Goal: Information Seeking & Learning: Get advice/opinions

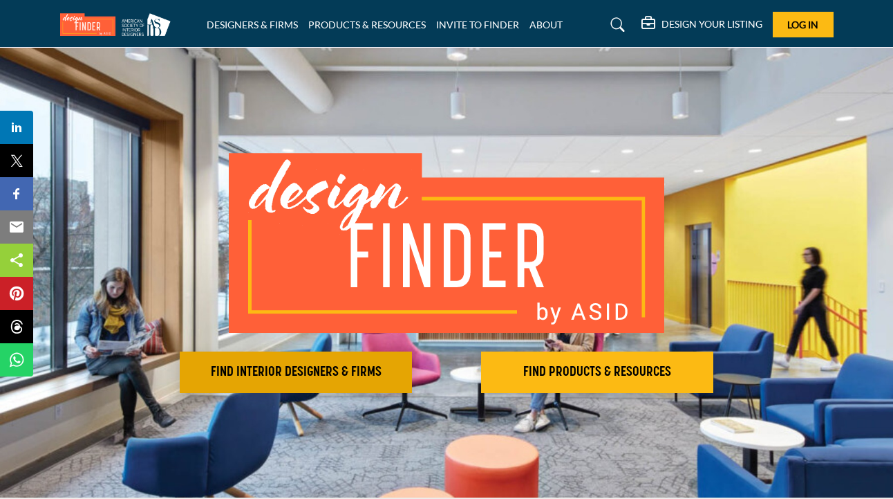
click at [292, 377] on h2 "FIND INTERIOR DESIGNERS & FIRMS" at bounding box center [296, 372] width 224 height 17
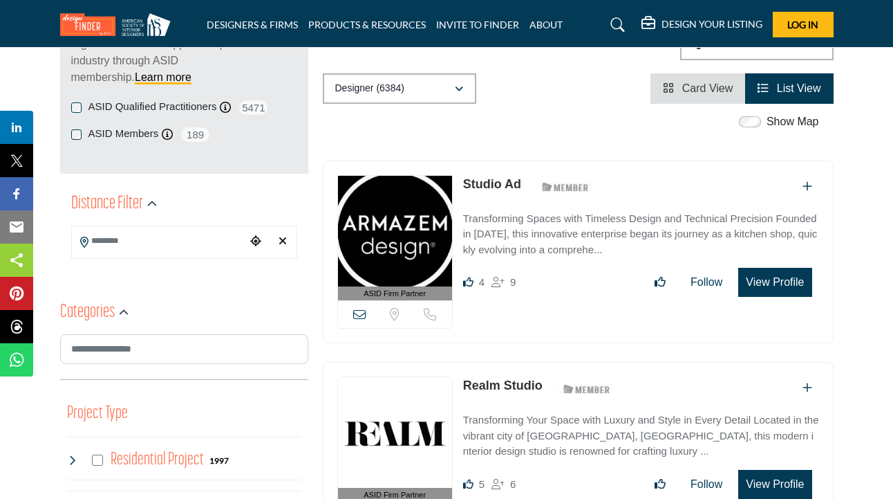
scroll to position [232, 0]
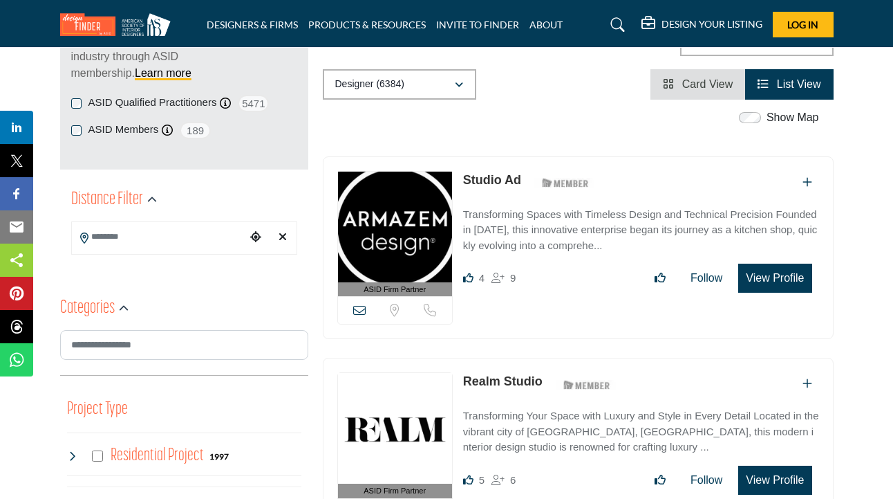
click at [116, 232] on input "Search Location" at bounding box center [159, 236] width 174 height 27
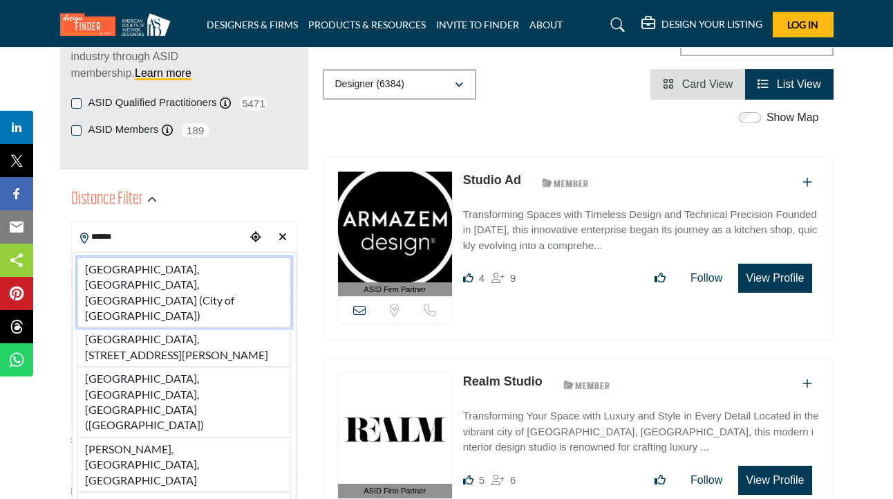
click at [121, 267] on li "[GEOGRAPHIC_DATA], [GEOGRAPHIC_DATA], [GEOGRAPHIC_DATA] (City of [GEOGRAPHIC_DA…" at bounding box center [184, 292] width 214 height 71
type input "**********"
type input "***"
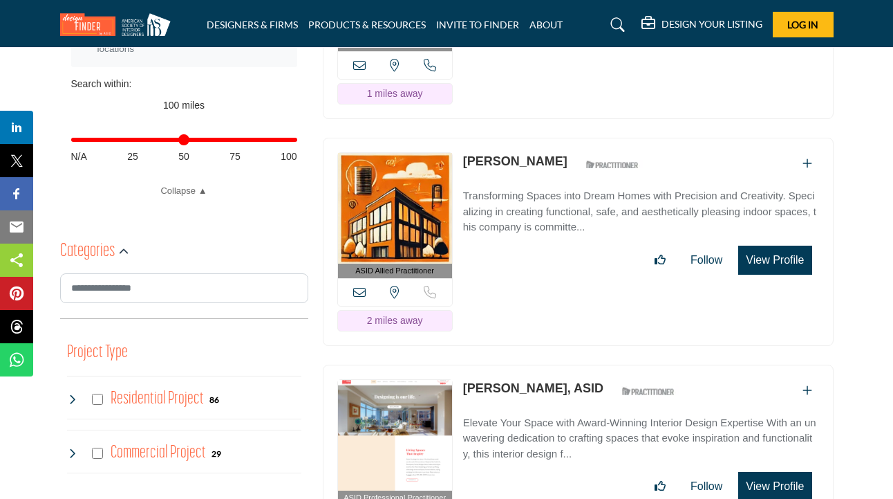
scroll to position [602, 0]
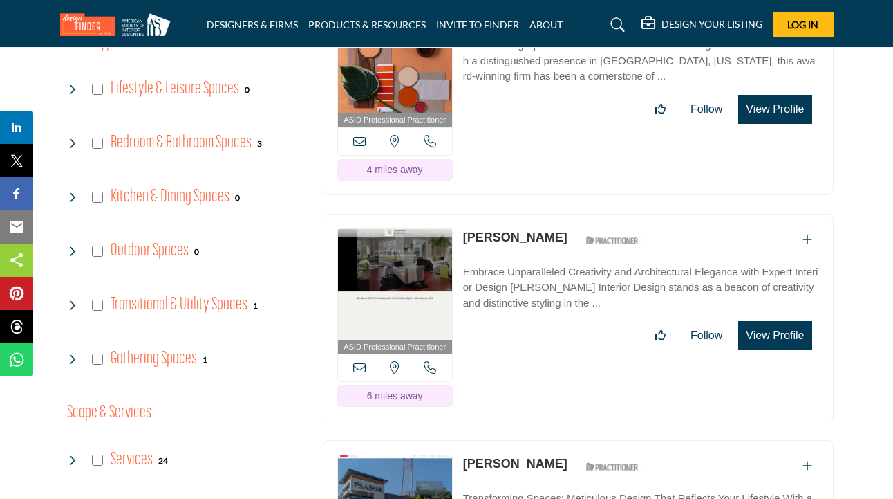
scroll to position [1247, 0]
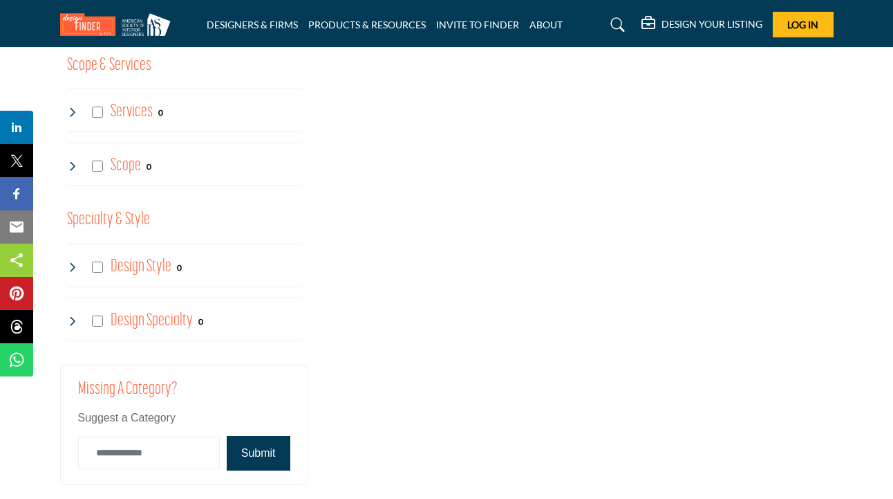
scroll to position [1702, 0]
click at [145, 258] on h4 "Design Style" at bounding box center [141, 266] width 61 height 24
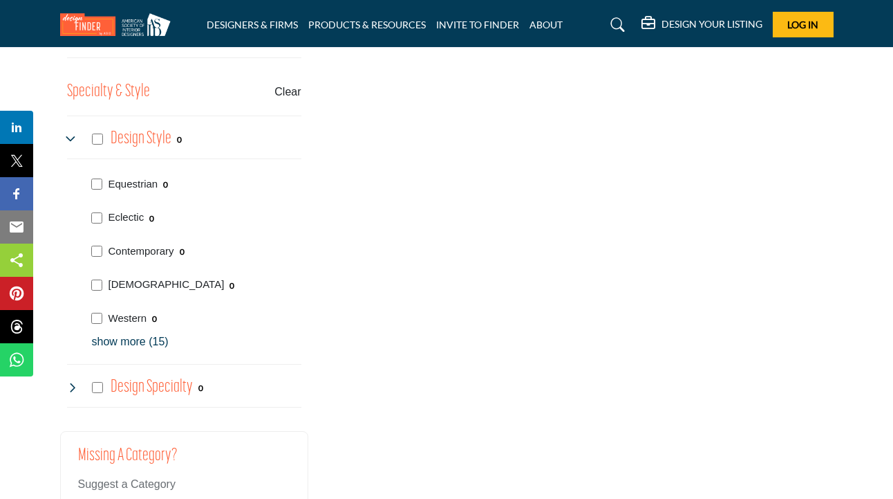
scroll to position [1833, 0]
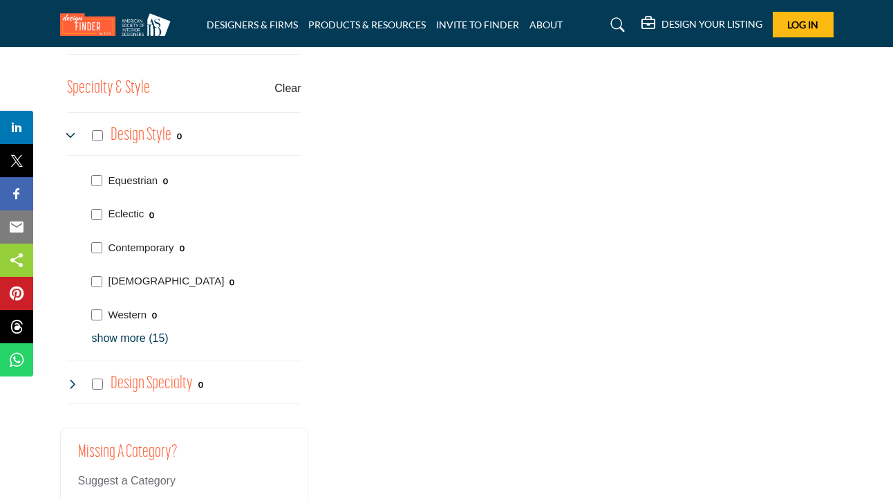
click at [125, 332] on p "show more (15)" at bounding box center [197, 338] width 210 height 17
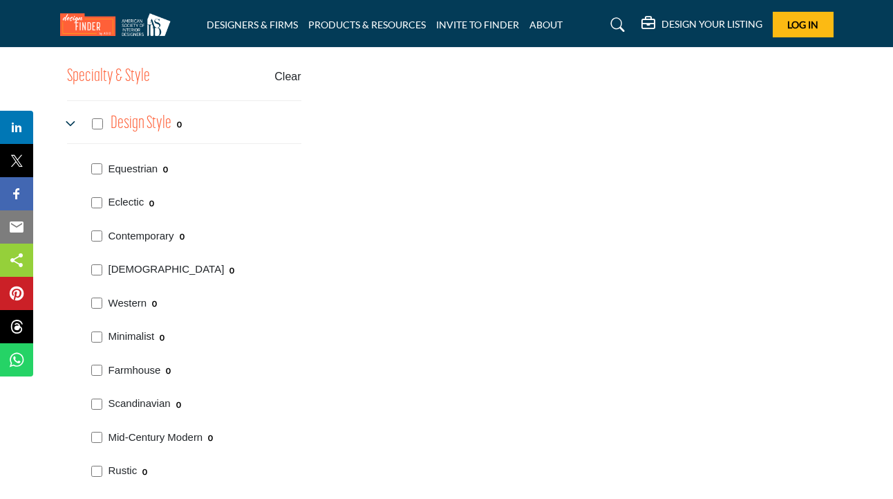
scroll to position [1839, 0]
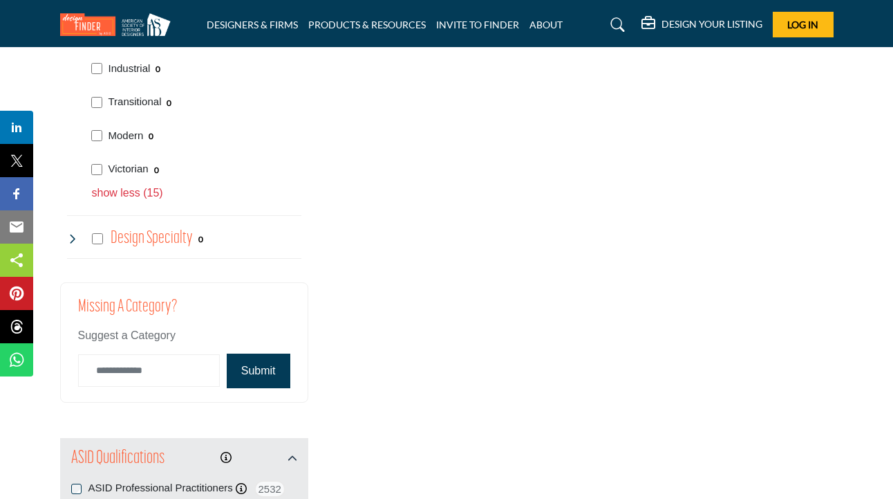
scroll to position [2484, 0]
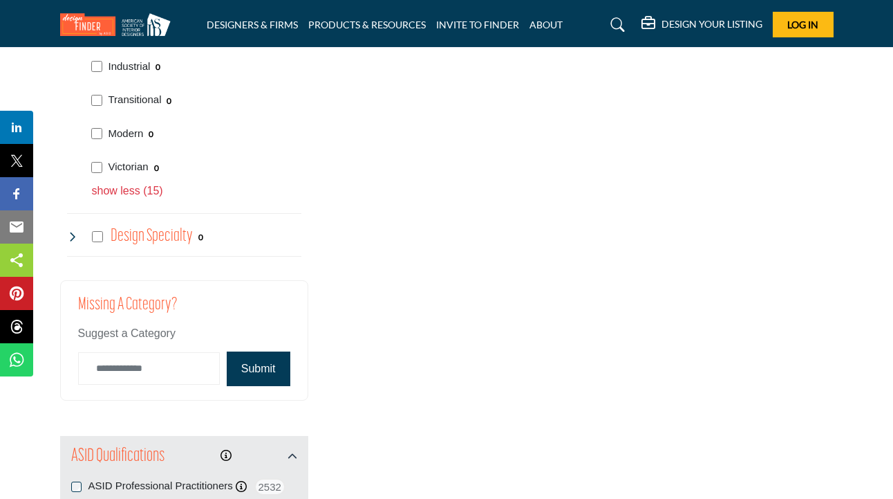
click at [170, 224] on h4 "Design Specialty" at bounding box center [152, 236] width 82 height 24
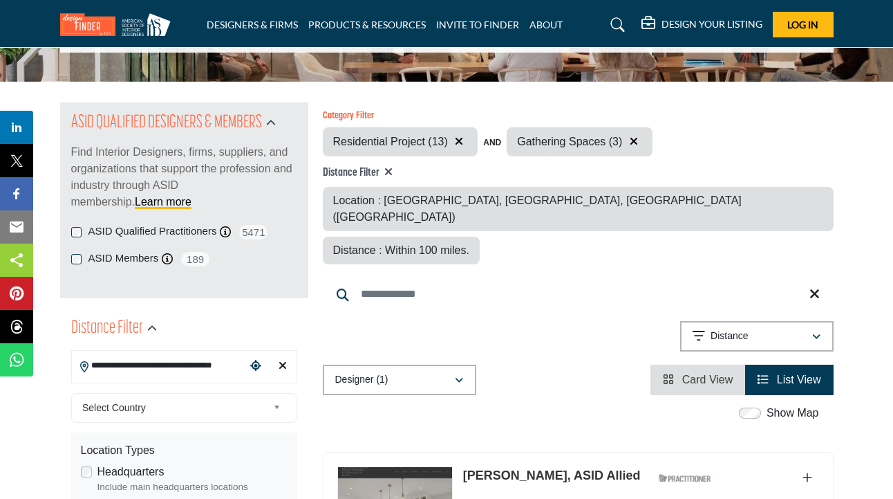
scroll to position [95, 0]
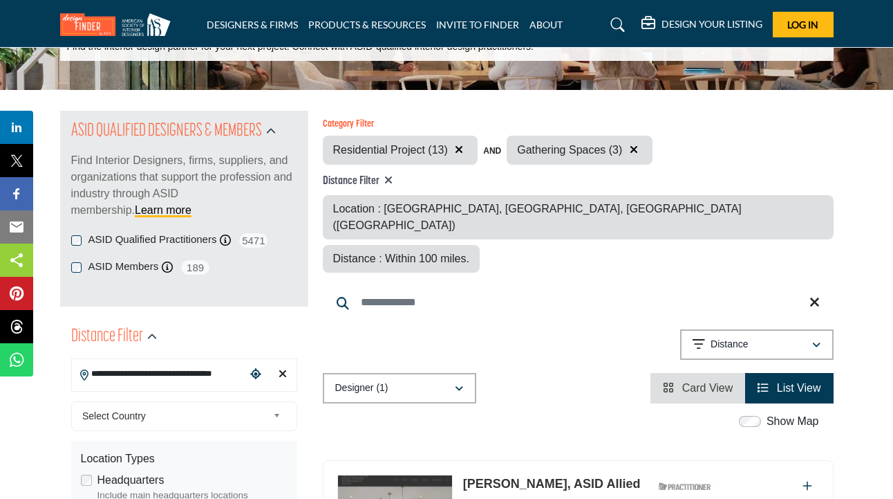
click at [279, 372] on icon "Clear search location" at bounding box center [283, 373] width 8 height 11
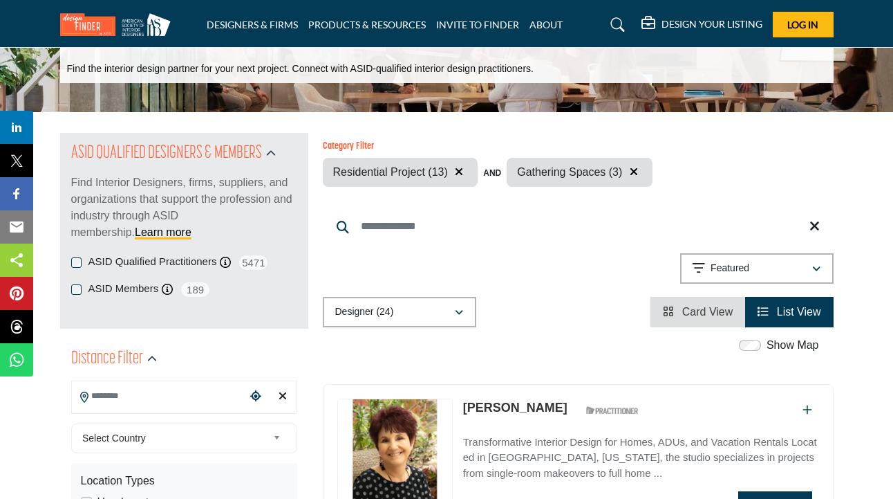
scroll to position [105, 0]
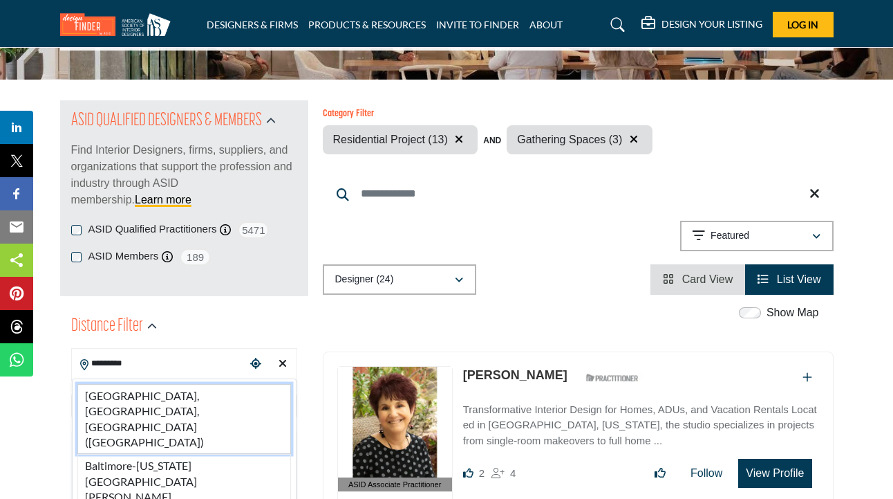
click at [204, 396] on li "[GEOGRAPHIC_DATA], [GEOGRAPHIC_DATA], [GEOGRAPHIC_DATA] ([GEOGRAPHIC_DATA])" at bounding box center [184, 419] width 214 height 71
type input "**********"
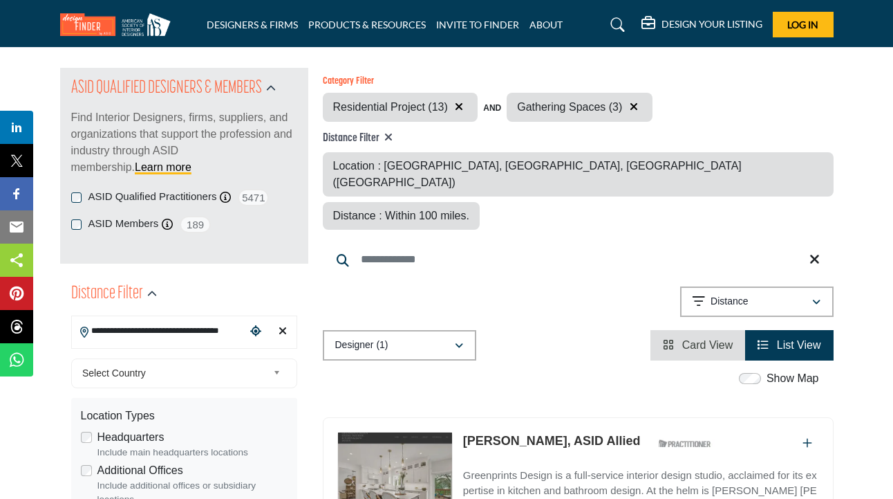
scroll to position [140, 0]
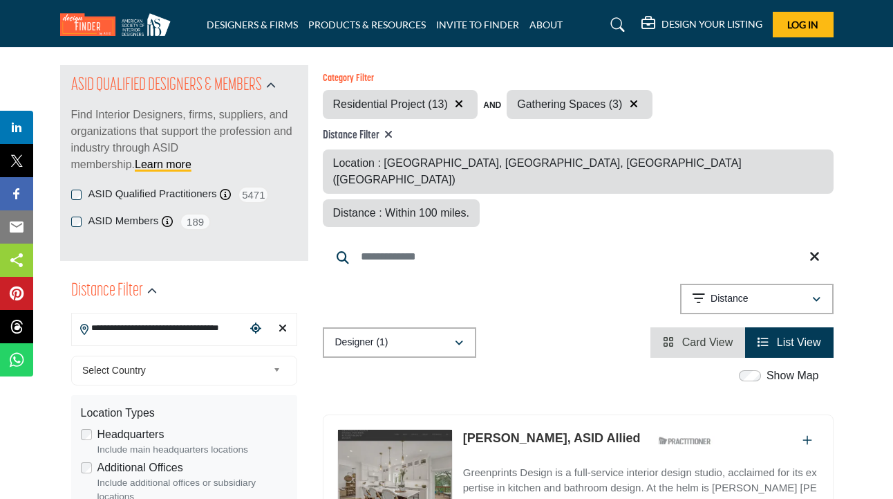
click at [631, 102] on icon "button" at bounding box center [634, 103] width 8 height 11
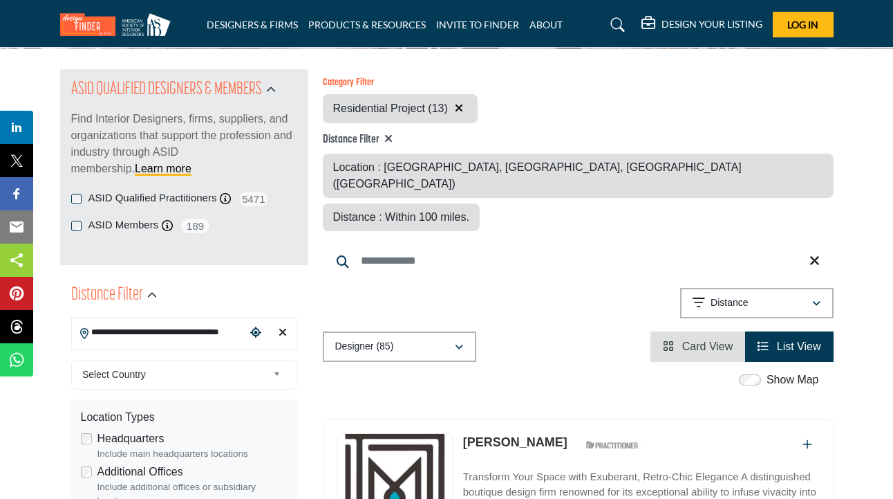
scroll to position [152, 0]
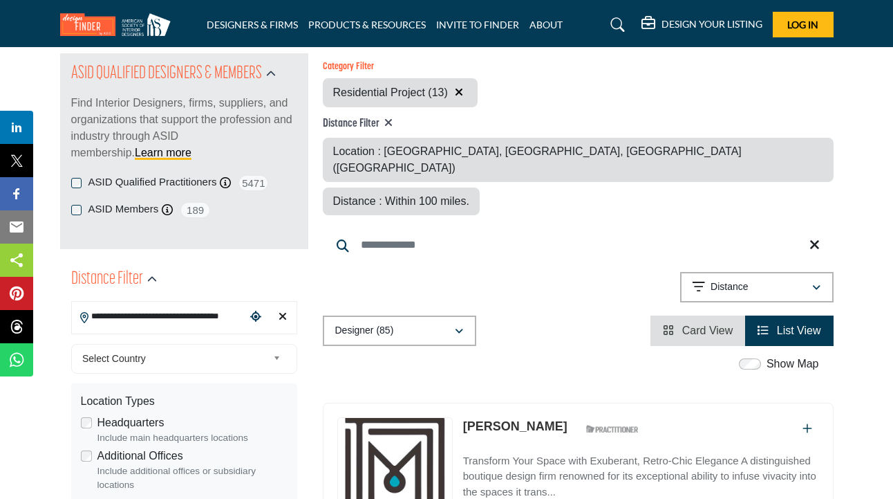
click at [469, 195] on span "Distance : Within 100 miles." at bounding box center [401, 201] width 136 height 12
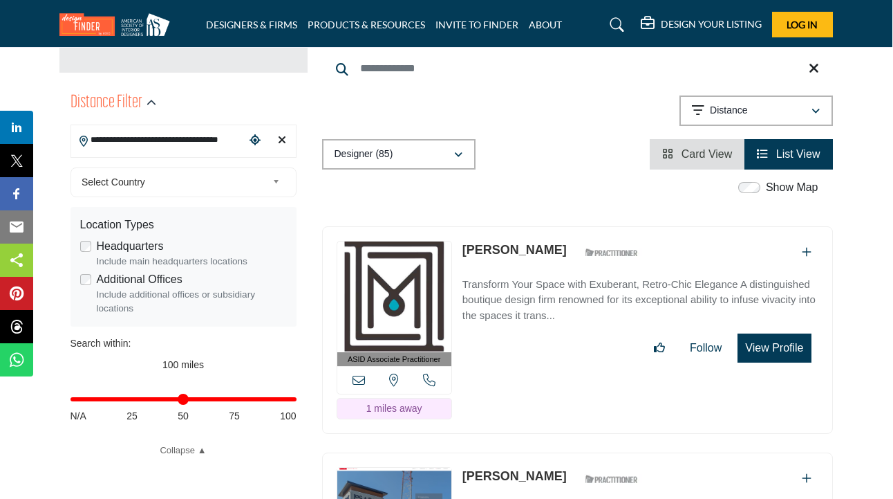
scroll to position [331, 1]
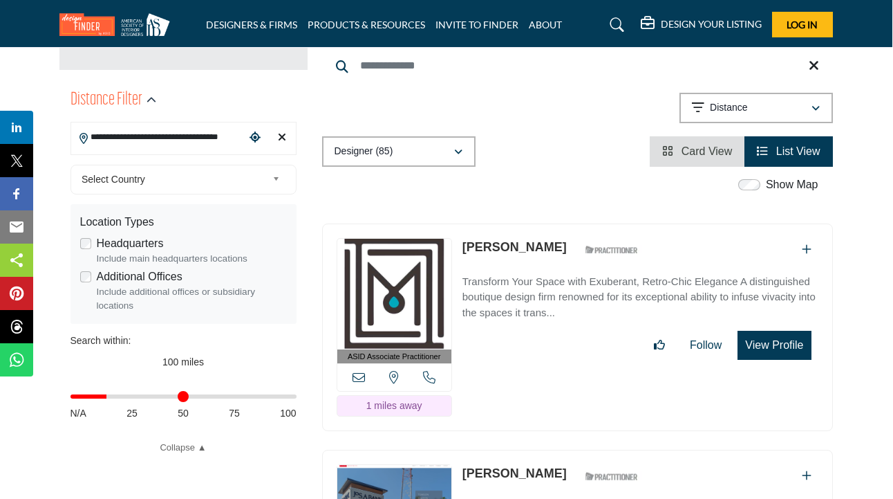
drag, startPoint x: 291, startPoint y: 392, endPoint x: 111, endPoint y: 391, distance: 180.5
type input "**"
click at [111, 395] on input "Distance in miles" at bounding box center [184, 396] width 226 height 3
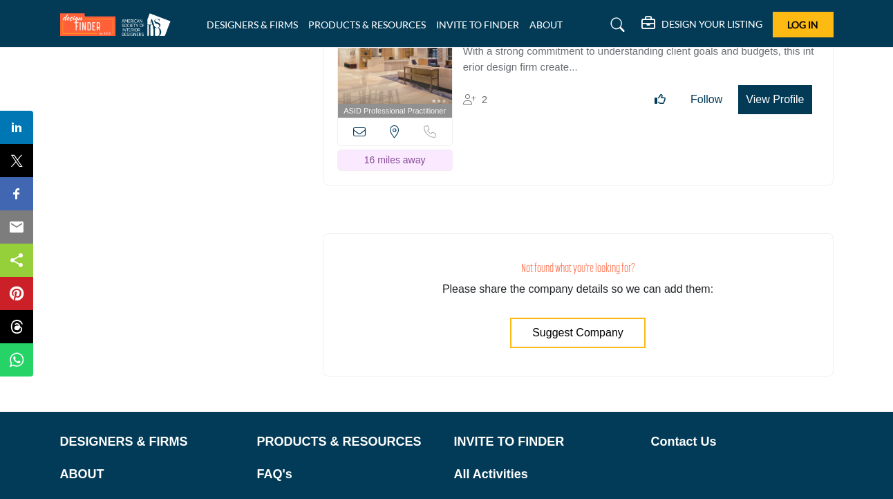
scroll to position [2847, 0]
